Goal: Find specific page/section: Find specific page/section

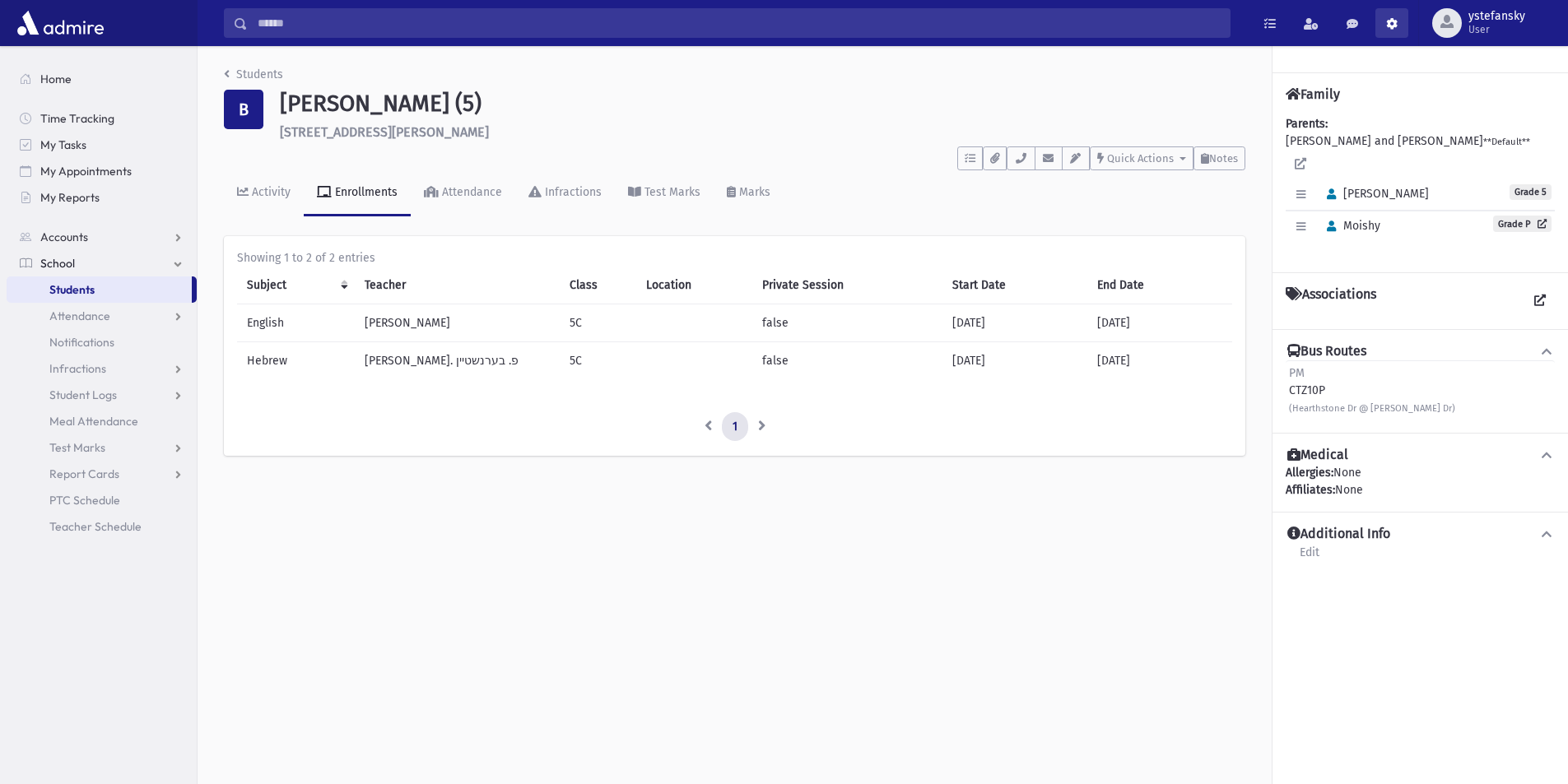
click at [1387, 24] on link at bounding box center [1392, 23] width 33 height 30
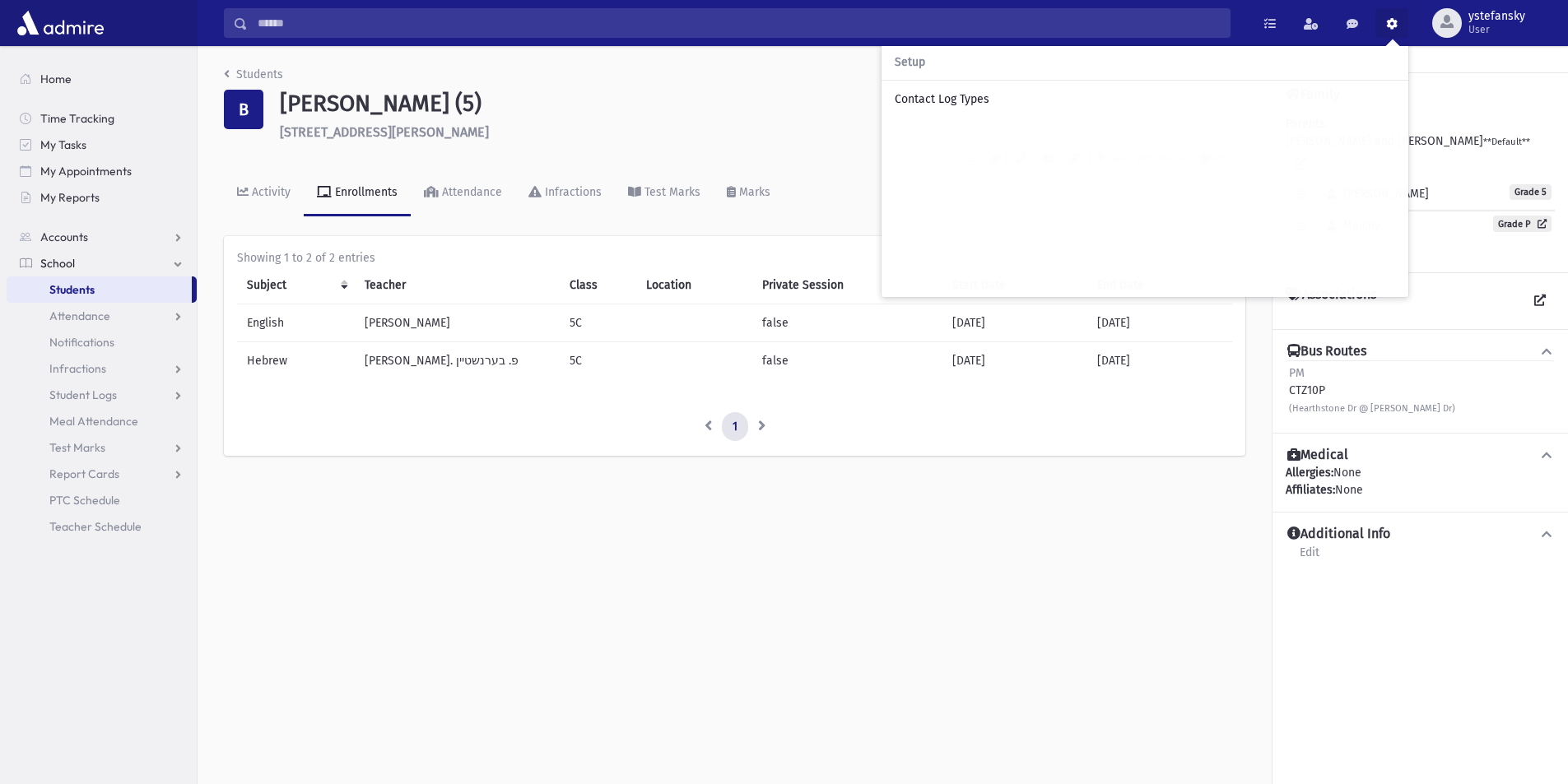
click at [1439, 74] on div "Family Parents: BRITVAN, Yehuda and Bracha **Default** Edit Individual Delete I…" at bounding box center [1419, 172] width 295 height 200
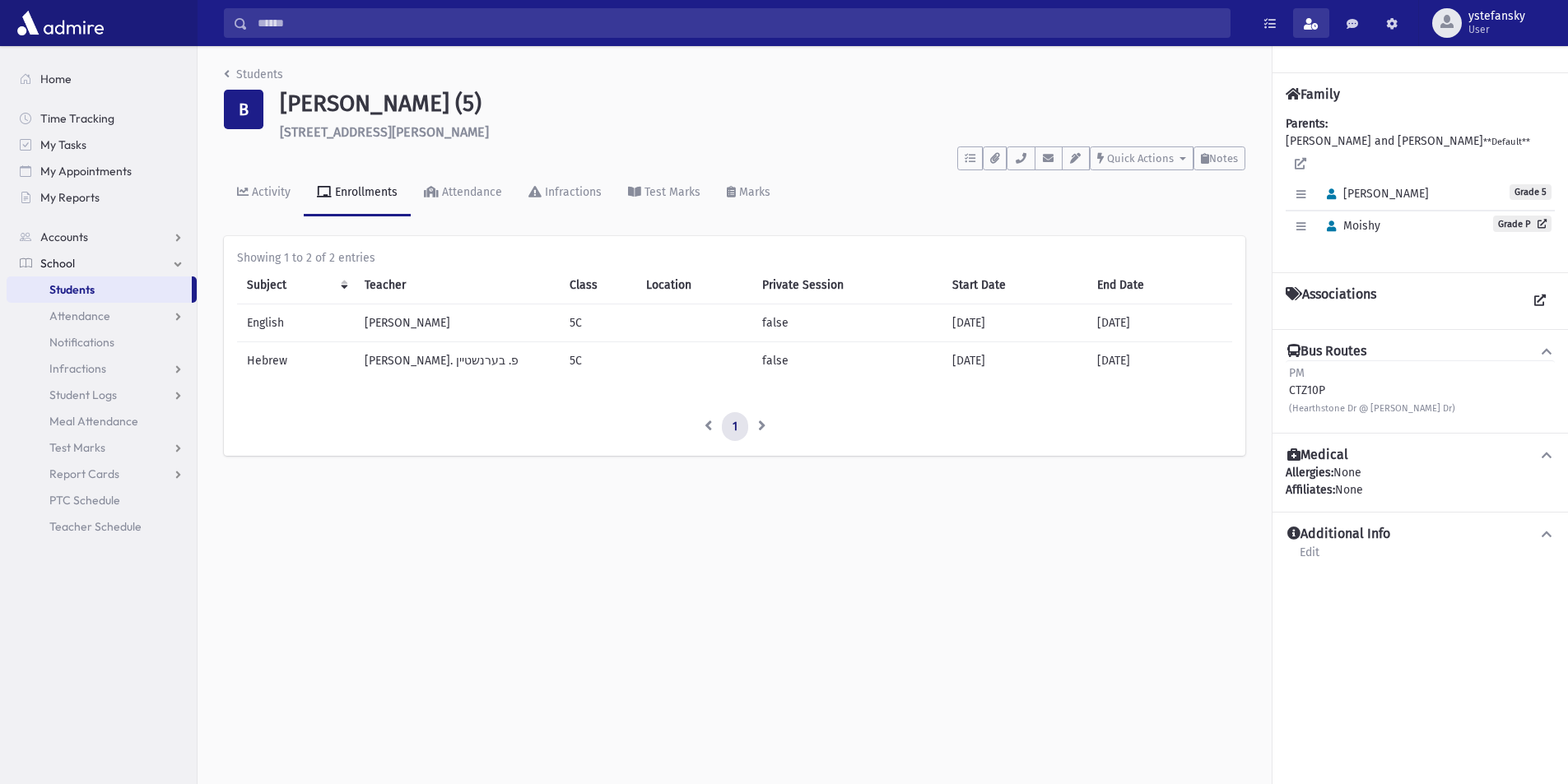
click at [1306, 25] on span at bounding box center [1311, 24] width 15 height 11
click at [1311, 21] on span at bounding box center [1311, 24] width 15 height 11
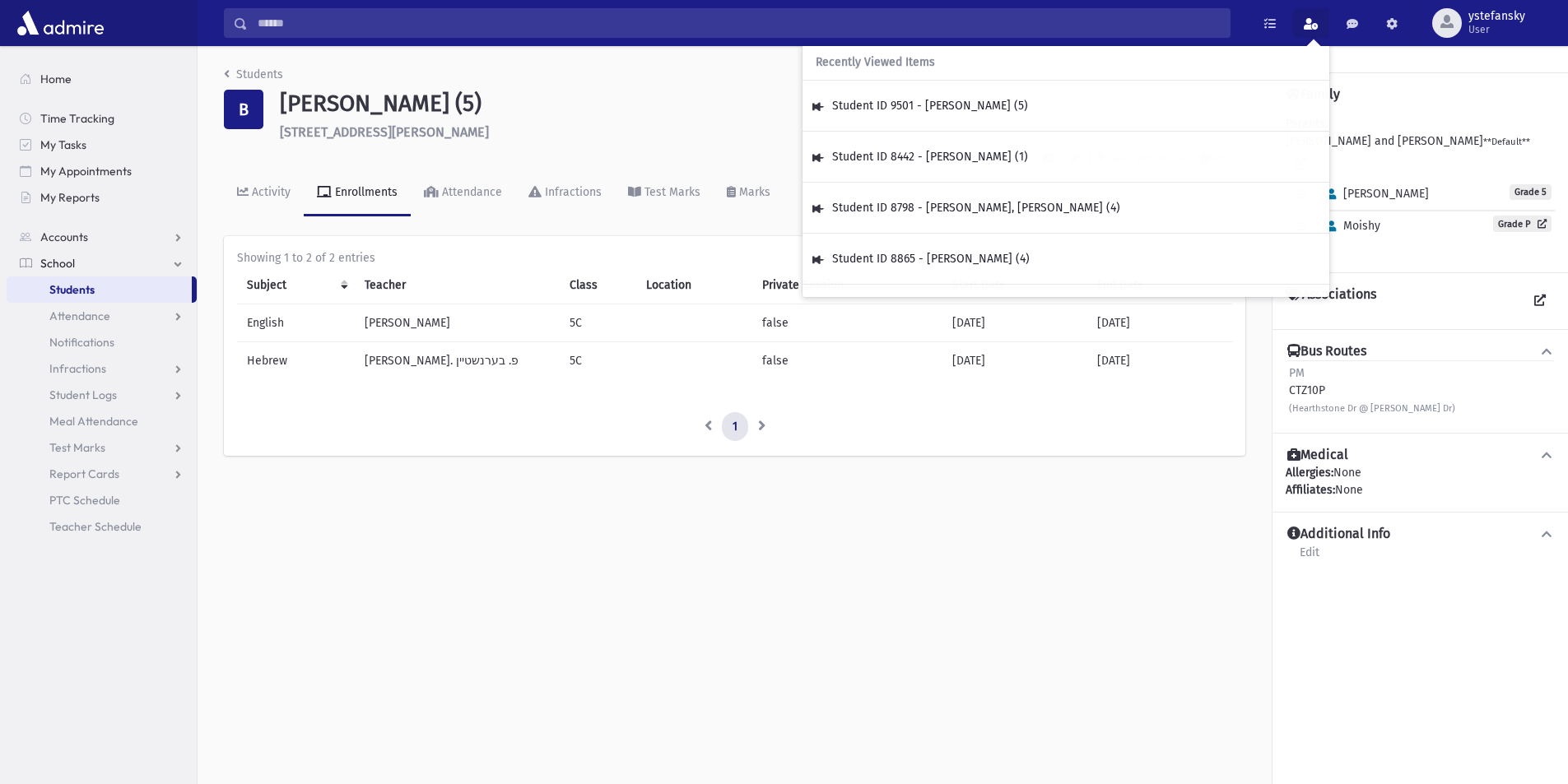
click at [705, 122] on div "Britvan, Shimon (5) 938 Morris Lakewood" at bounding box center [762, 114] width 981 height 50
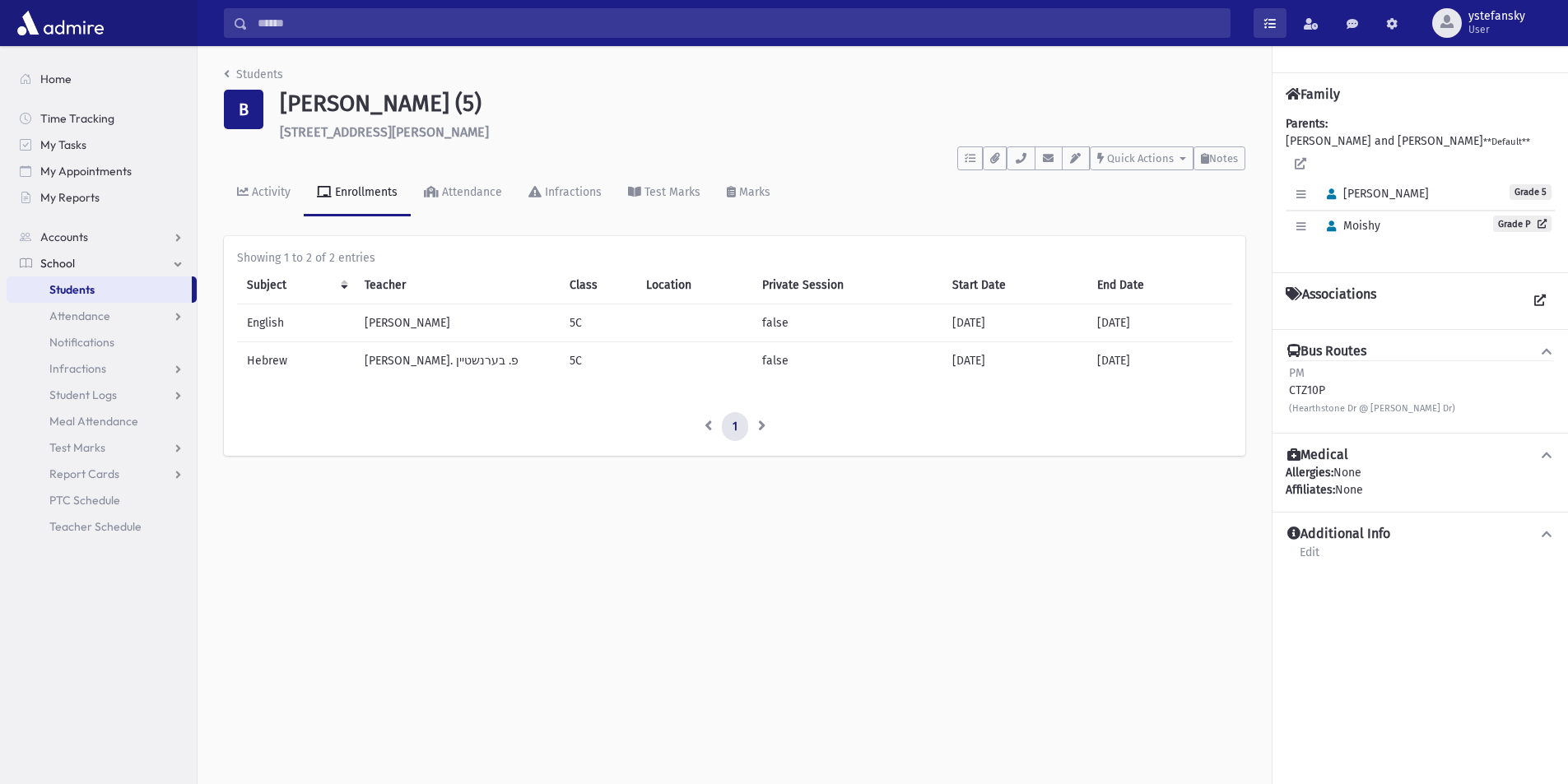
click at [1263, 19] on link at bounding box center [1270, 23] width 33 height 30
click at [667, 97] on h1 "Britvan, Shimon (5)" at bounding box center [763, 103] width 966 height 28
click at [242, 116] on div "B" at bounding box center [243, 108] width 39 height 39
click at [299, 105] on h1 "Britvan, Shimon (5)" at bounding box center [763, 103] width 966 height 28
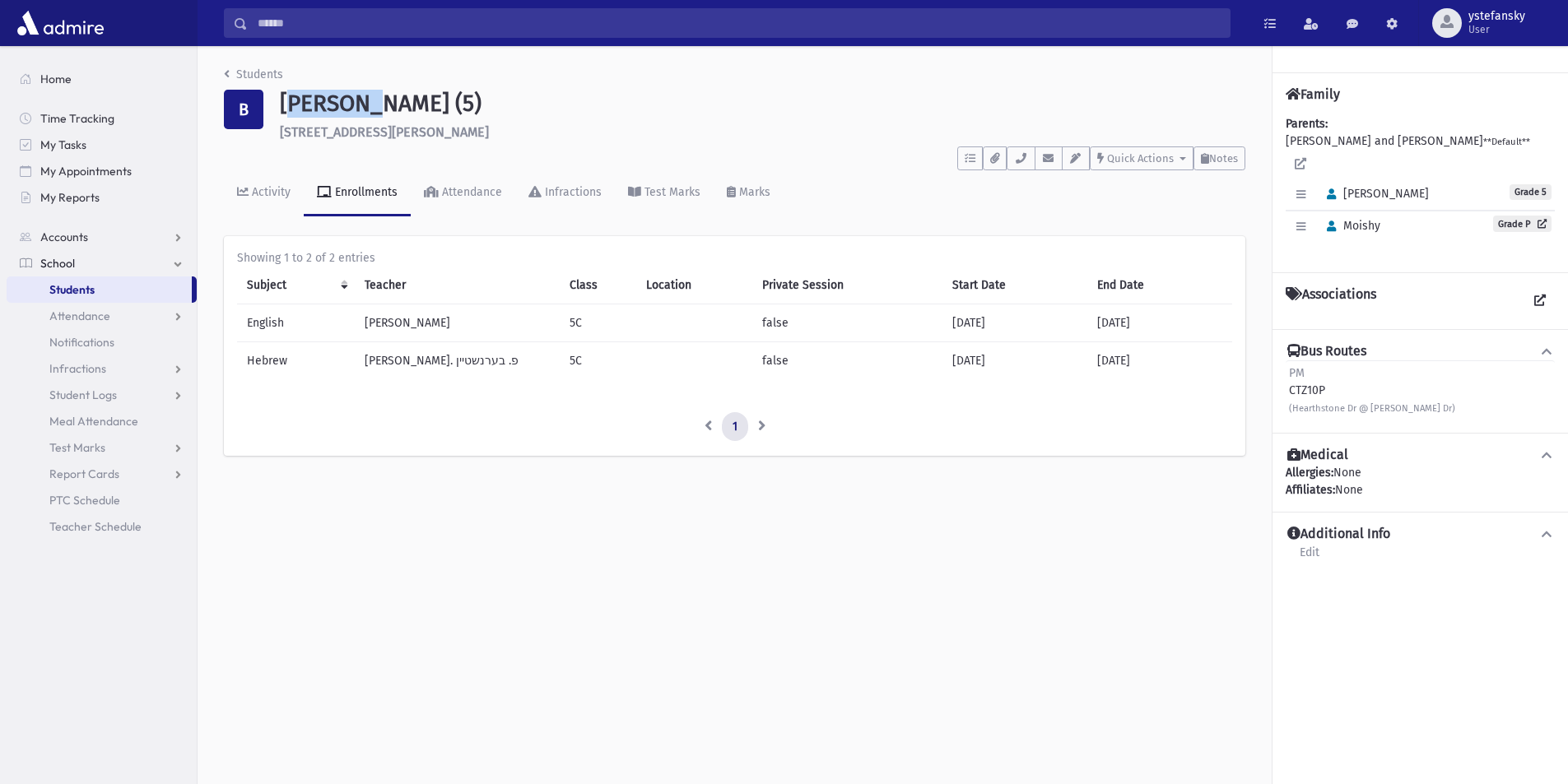
click at [299, 105] on h1 "Britvan, Shimon (5)" at bounding box center [763, 103] width 966 height 28
click at [306, 118] on div "Britvan, Shimon (5) 938 Morris Lakewood" at bounding box center [762, 114] width 981 height 50
click at [524, 563] on div "Students B Britvan, Shimon (5) 938 Morris Lakewood **** To Do's No open tasks S…" at bounding box center [882, 415] width 1370 height 738
click at [299, 99] on h1 "[PERSON_NAME] (5)" at bounding box center [763, 103] width 966 height 28
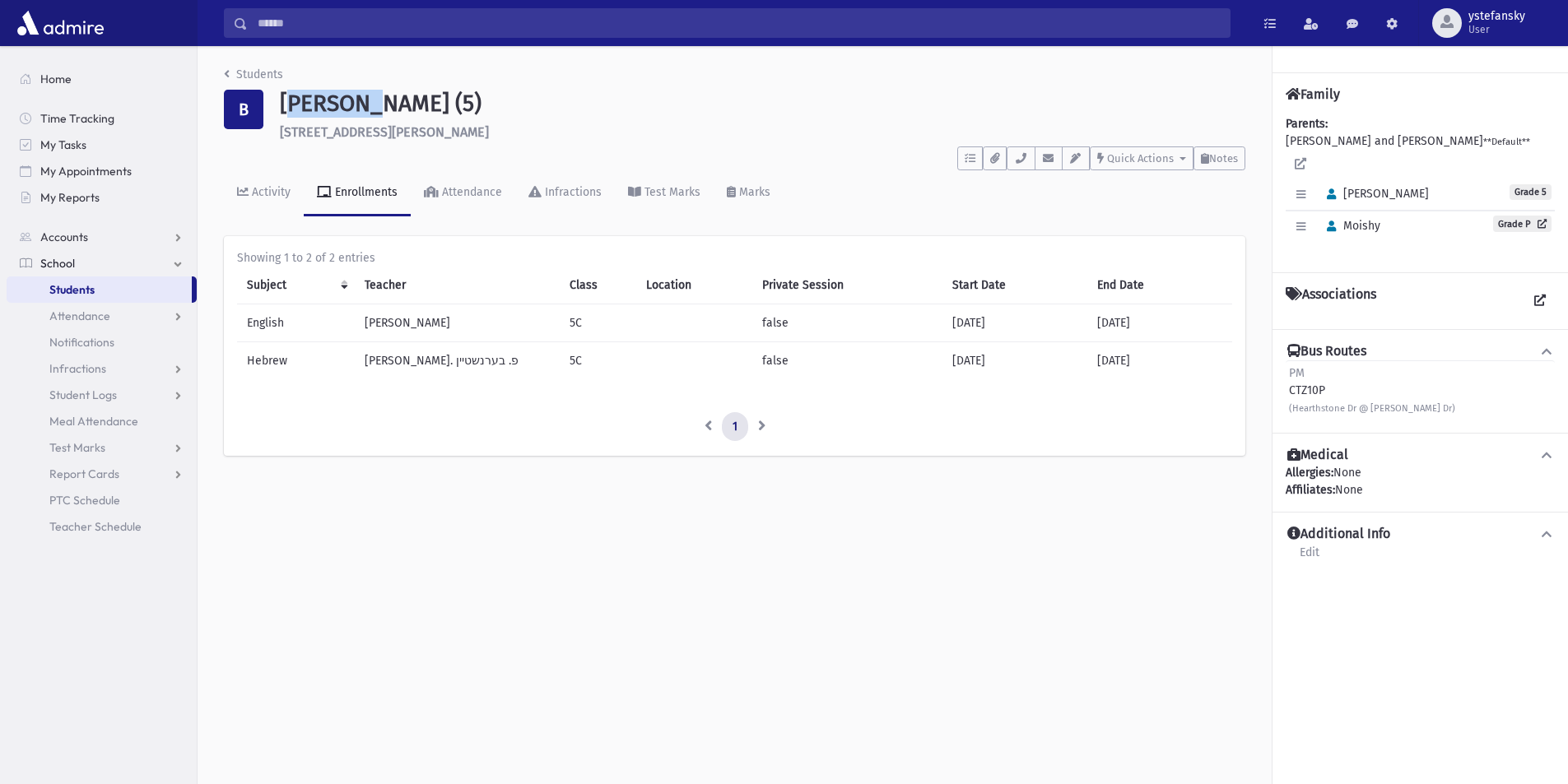
click at [299, 99] on h1 "[PERSON_NAME] (5)" at bounding box center [763, 103] width 966 height 28
click at [411, 97] on h1 "[PERSON_NAME] (5)" at bounding box center [763, 103] width 966 height 28
click at [321, 130] on h6 "[STREET_ADDRESS][PERSON_NAME]" at bounding box center [763, 132] width 966 height 16
click at [314, 111] on h1 "[PERSON_NAME] (5)" at bounding box center [763, 103] width 966 height 28
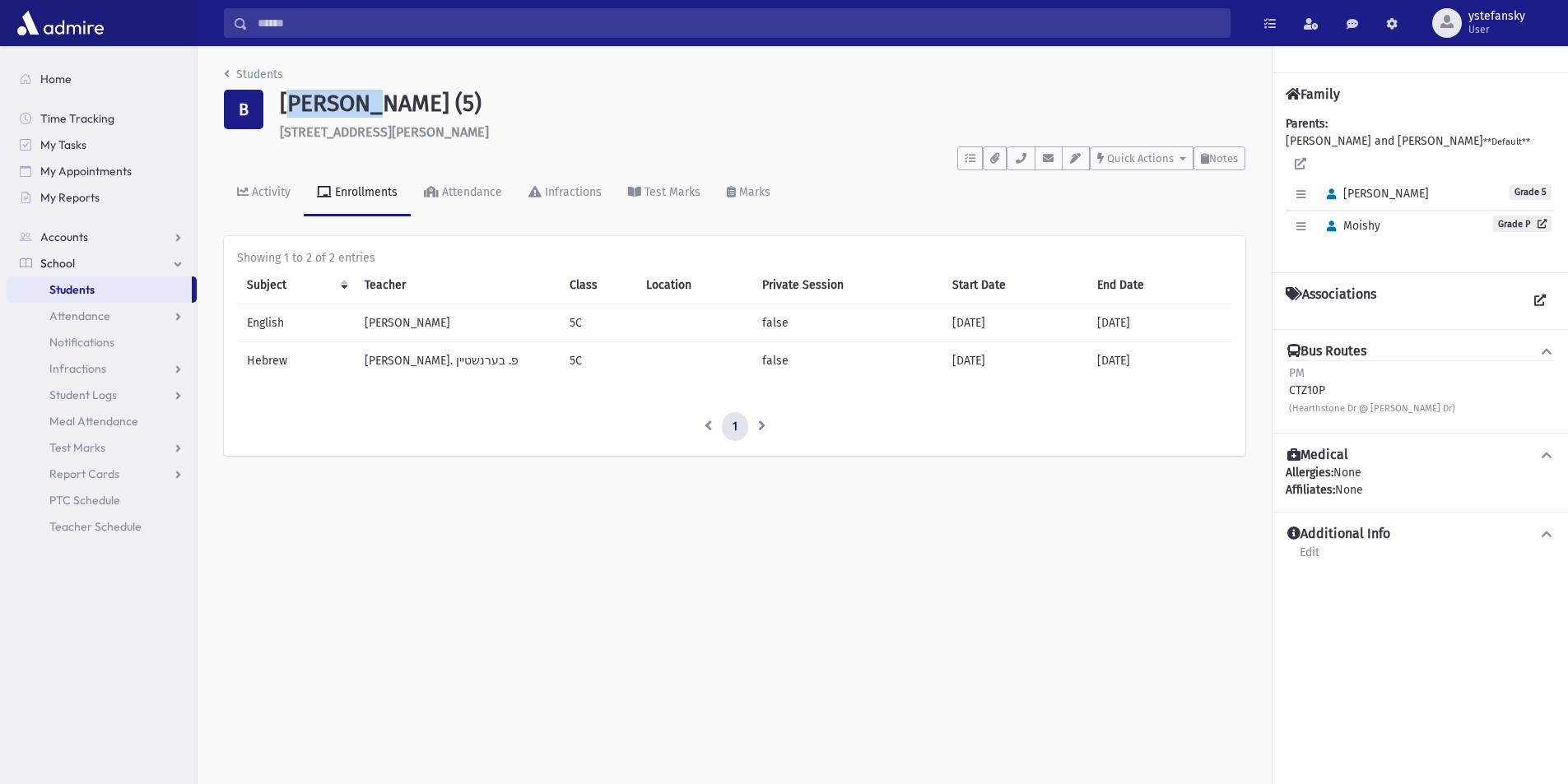
click at [314, 111] on h1 "[PERSON_NAME] (5)" at bounding box center [763, 103] width 966 height 28
click at [314, 138] on h6 "[STREET_ADDRESS][PERSON_NAME]" at bounding box center [763, 132] width 966 height 16
click at [69, 239] on span "Accounts" at bounding box center [64, 236] width 48 height 15
drag, startPoint x: 251, startPoint y: 113, endPoint x: 318, endPoint y: 97, distance: 68.9
click at [318, 97] on h1 "[PERSON_NAME] (5)" at bounding box center [763, 103] width 966 height 28
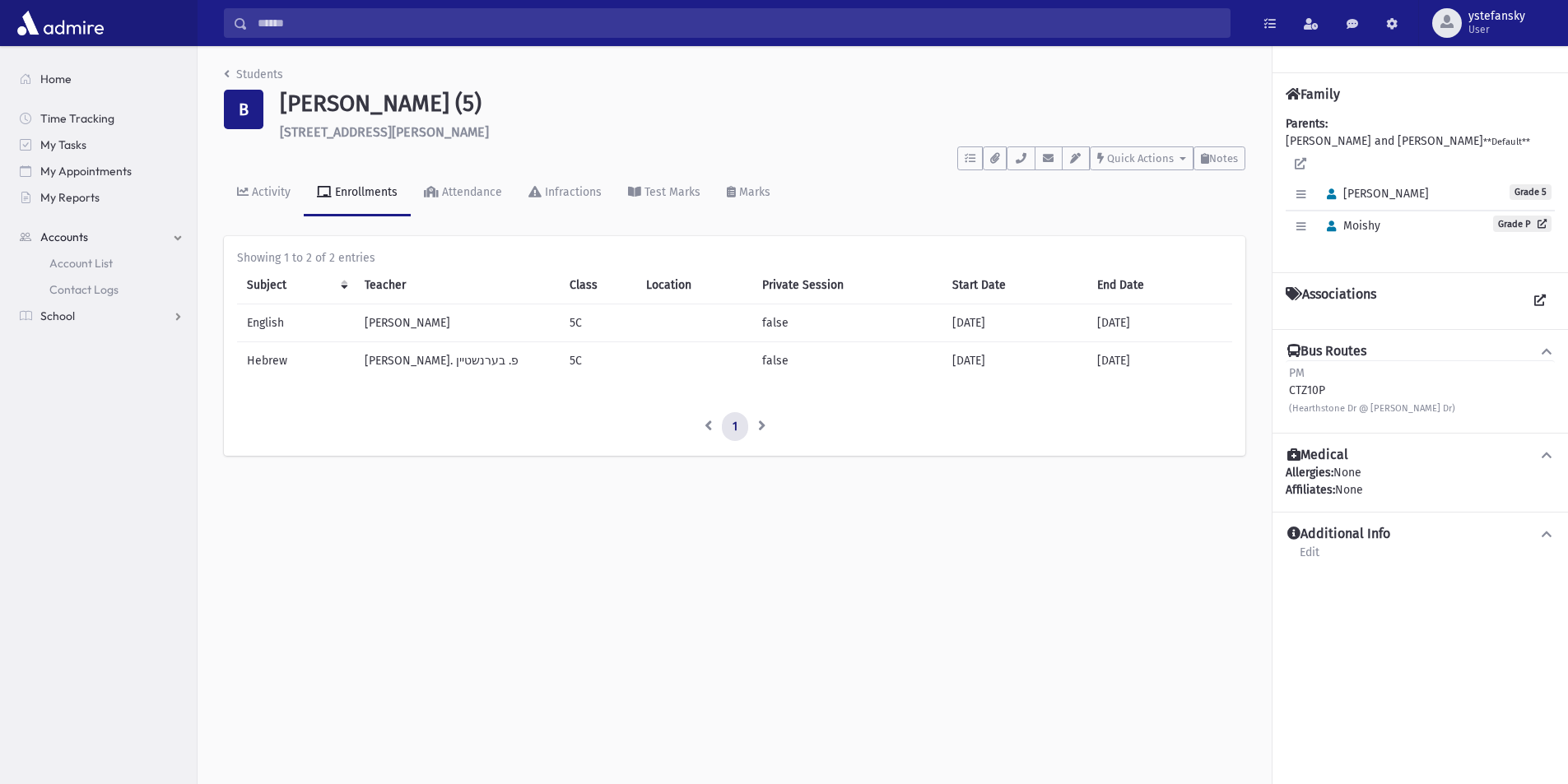
drag, startPoint x: 327, startPoint y: 104, endPoint x: 300, endPoint y: 95, distance: 28.5
click at [300, 95] on h1 "[PERSON_NAME] (5)" at bounding box center [763, 103] width 966 height 28
drag, startPoint x: 283, startPoint y: 103, endPoint x: 440, endPoint y: 108, distance: 157.1
click at [440, 108] on h1 "[PERSON_NAME] (5)" at bounding box center [763, 103] width 966 height 28
copy h1 "Britvan, Shimon"
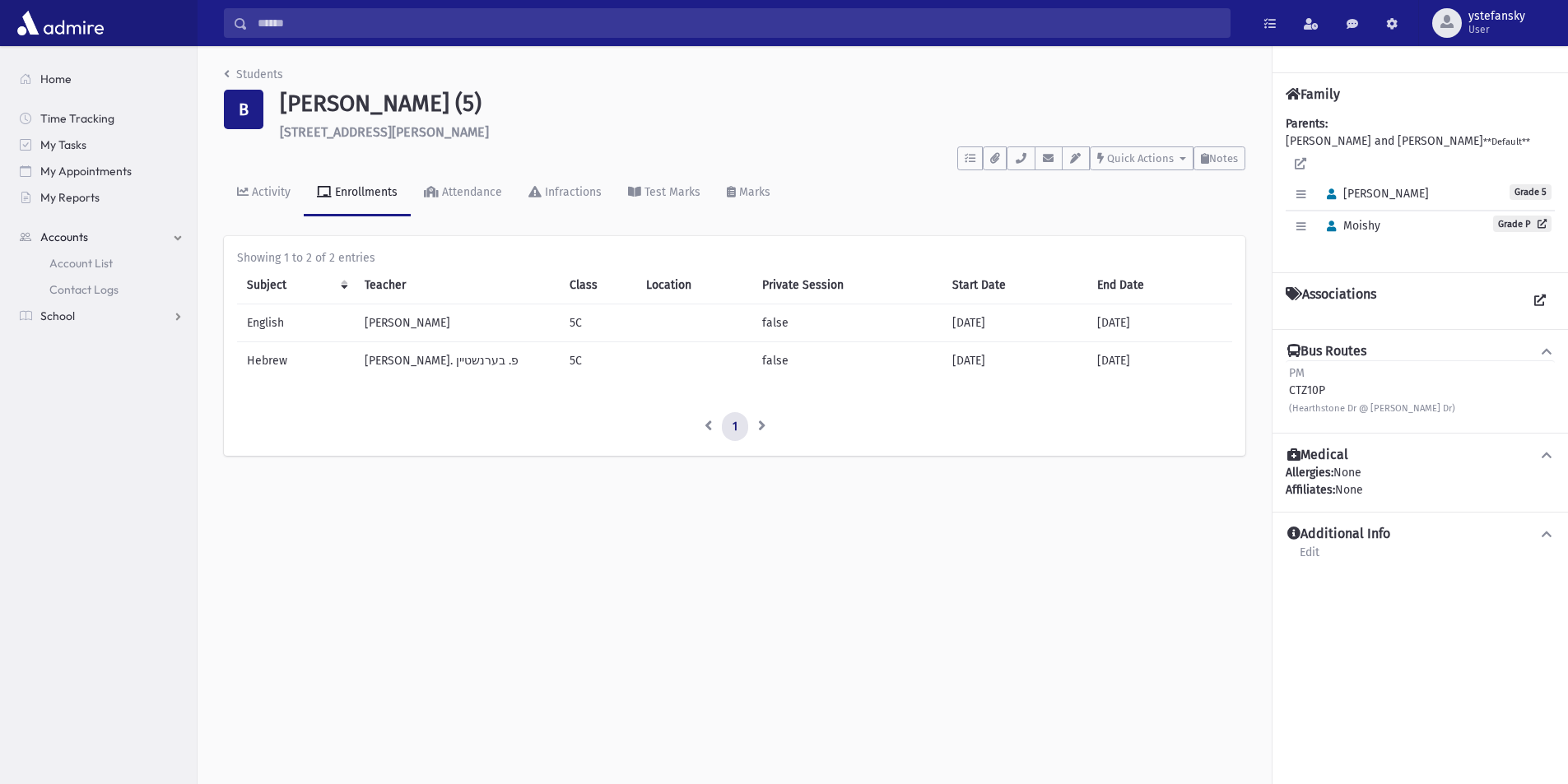
click at [1372, 219] on span "Moishy" at bounding box center [1350, 226] width 61 height 14
click at [1369, 186] on span "[PERSON_NAME]" at bounding box center [1374, 193] width 109 height 14
click at [224, 74] on icon "breadcrumb" at bounding box center [227, 74] width 6 height 11
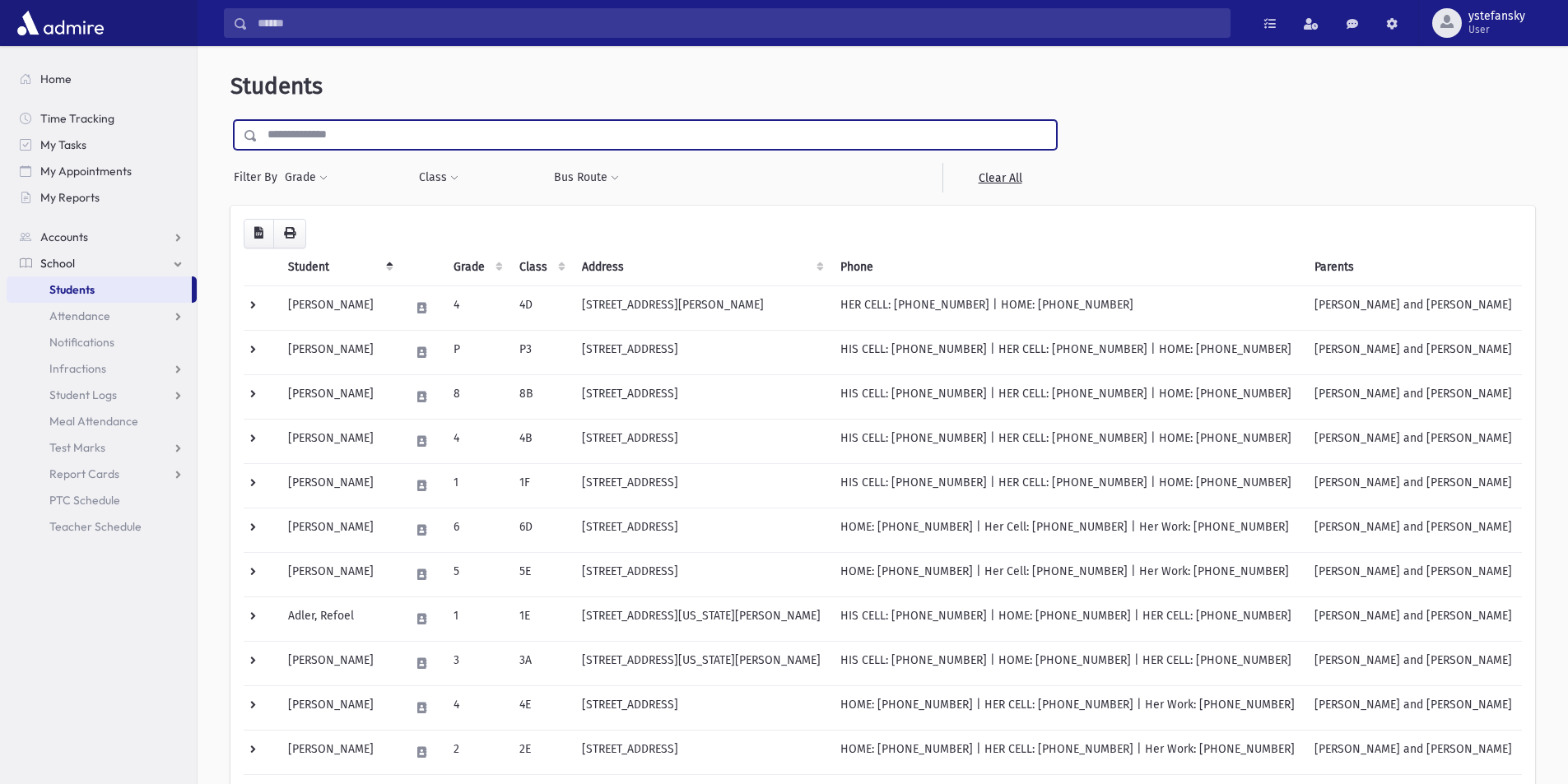
click at [296, 143] on input "text" at bounding box center [657, 135] width 798 height 30
type input "*******"
click at [230, 120] on input "submit" at bounding box center [253, 130] width 46 height 22
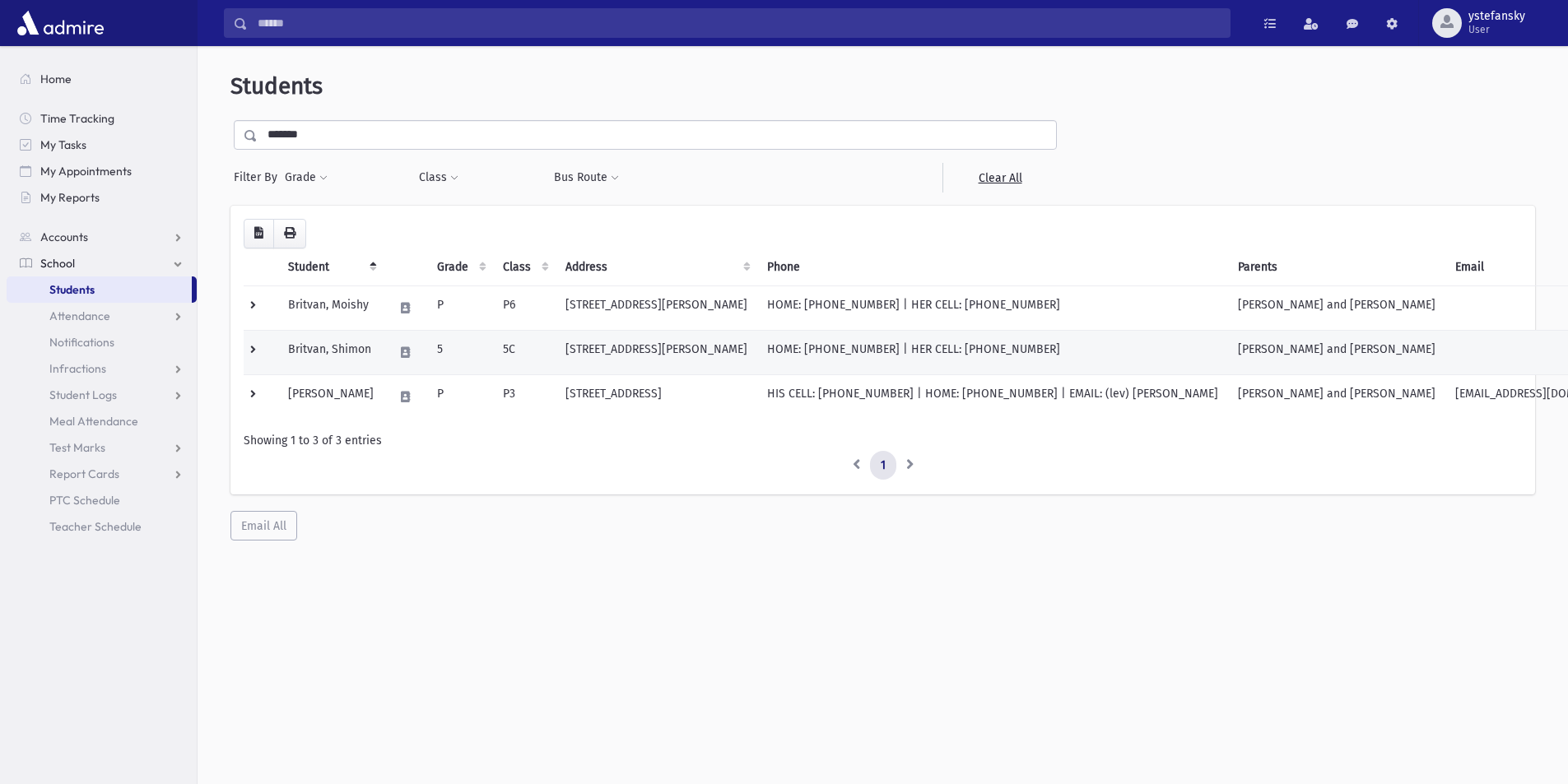
click at [363, 357] on td "Britvan, Shimon" at bounding box center [331, 352] width 105 height 45
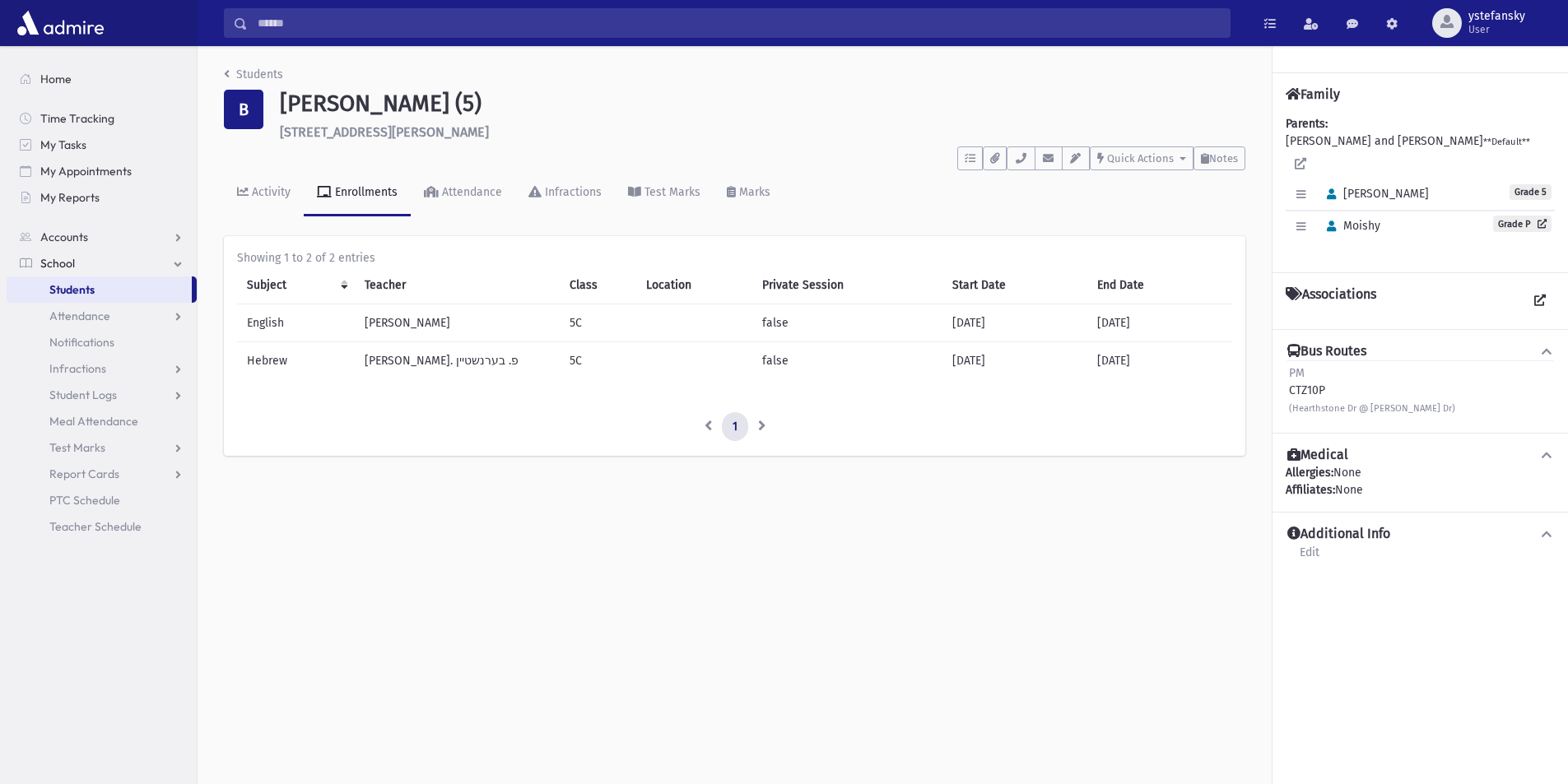
click at [248, 107] on div "B" at bounding box center [243, 108] width 39 height 39
